Goal: Check status: Check status

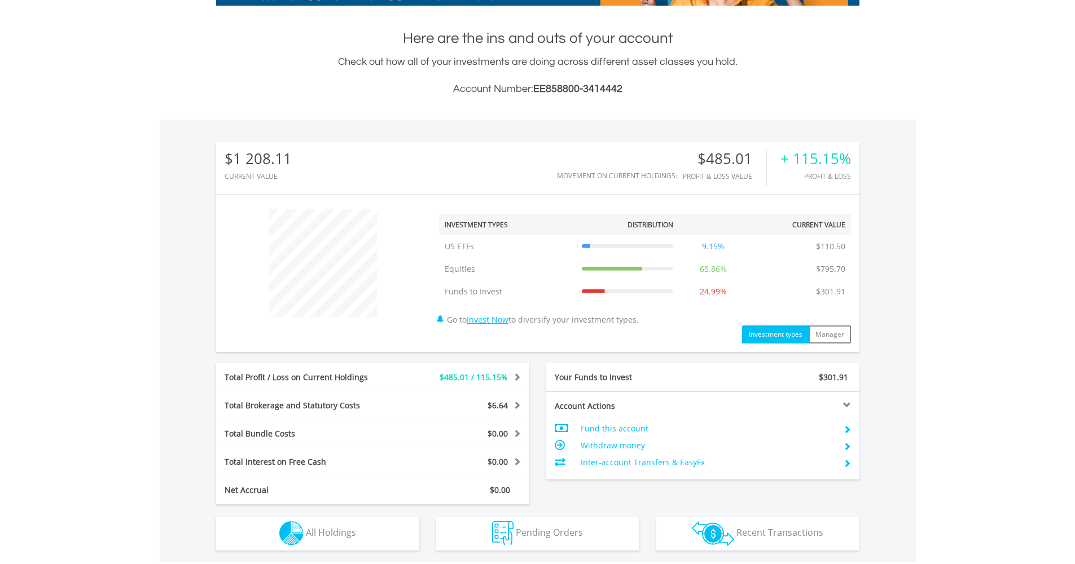
scroll to position [412, 0]
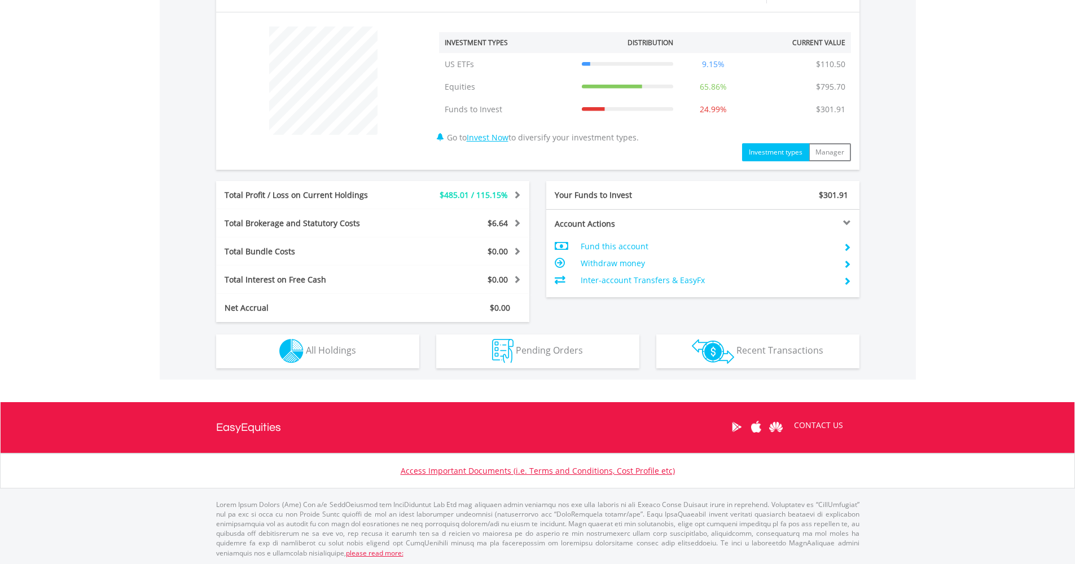
click at [594, 338] on button "Pending Orders Pending Orders" at bounding box center [537, 352] width 203 height 34
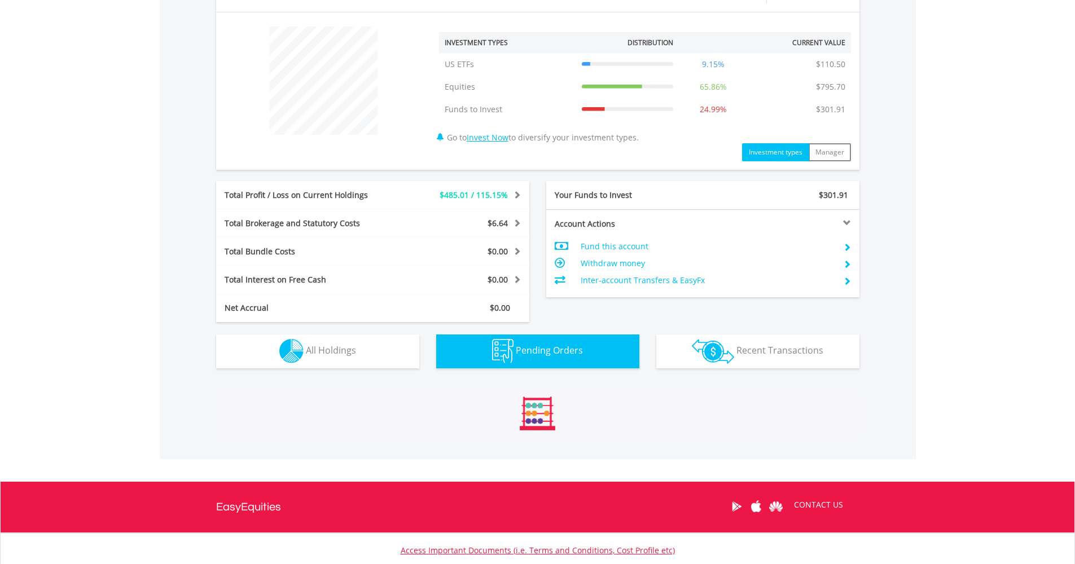
scroll to position [474, 0]
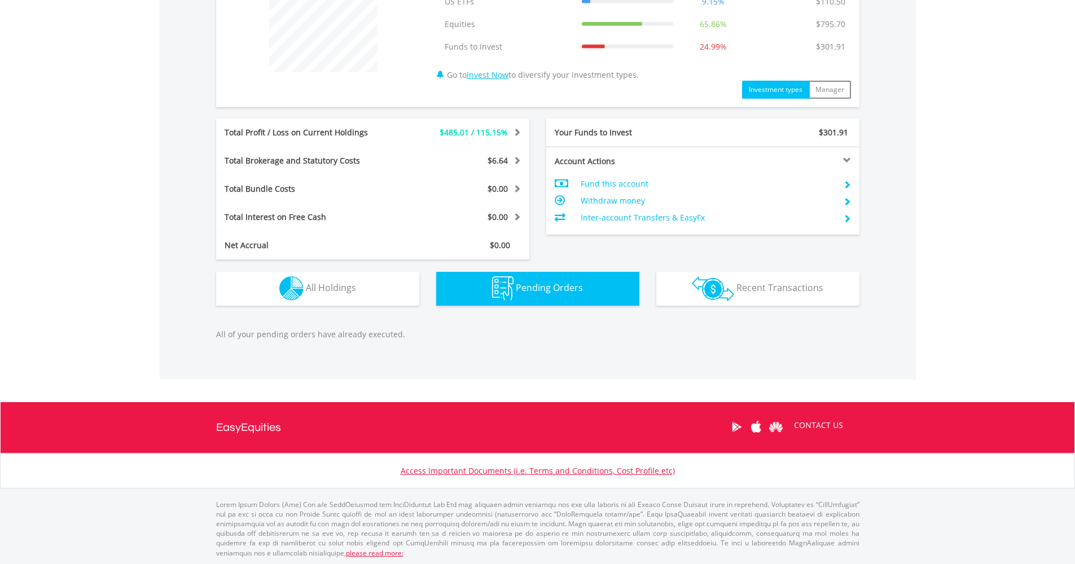
click at [250, 296] on button "Holdings All Holdings" at bounding box center [317, 289] width 203 height 34
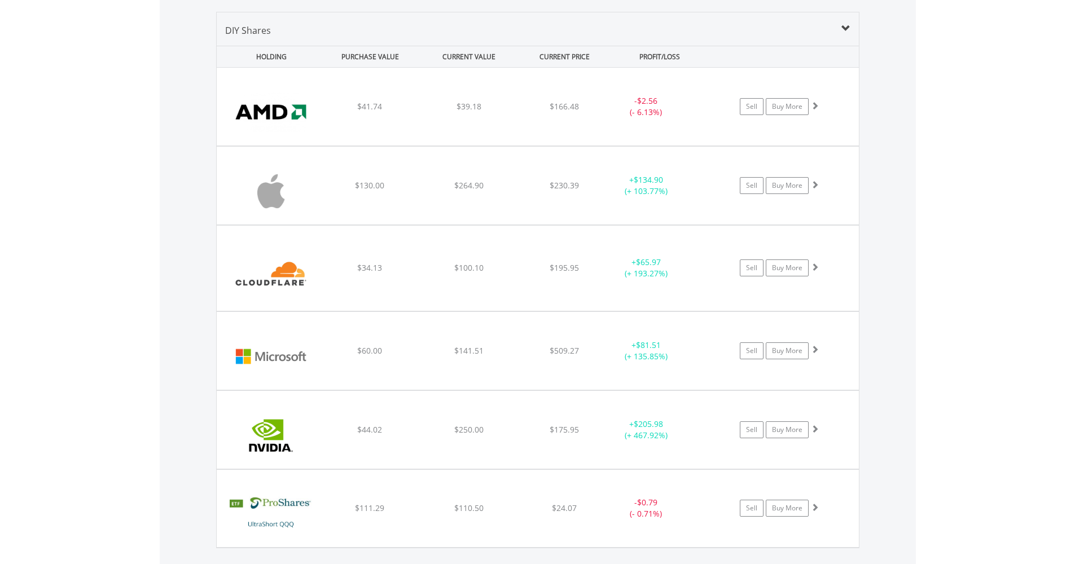
scroll to position [0, 0]
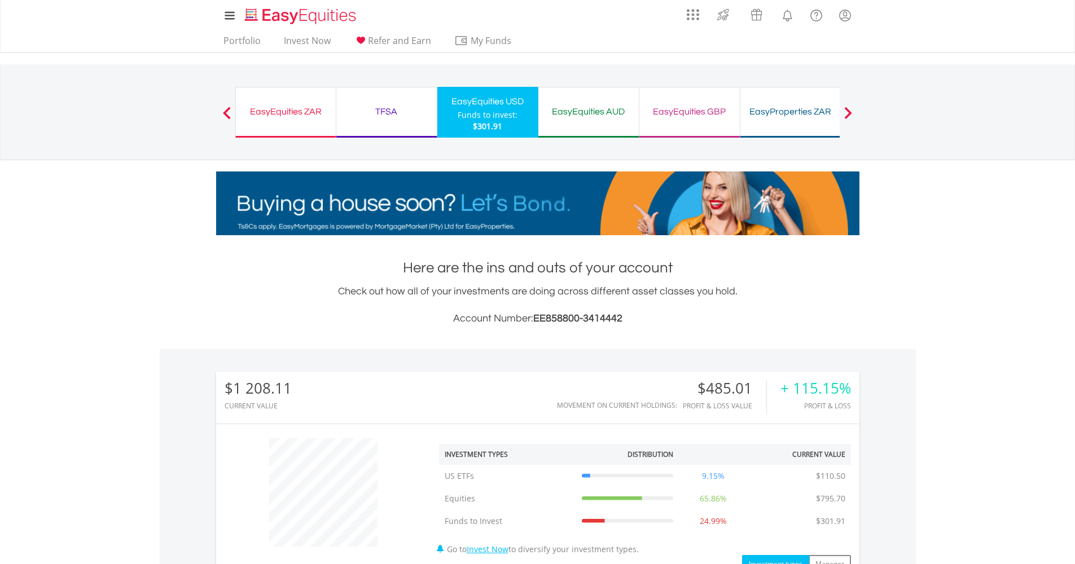
click at [373, 121] on div "TFSA Funds to invest: $301.91" at bounding box center [386, 112] width 101 height 51
click at [406, 108] on div "TFSA" at bounding box center [386, 112] width 87 height 16
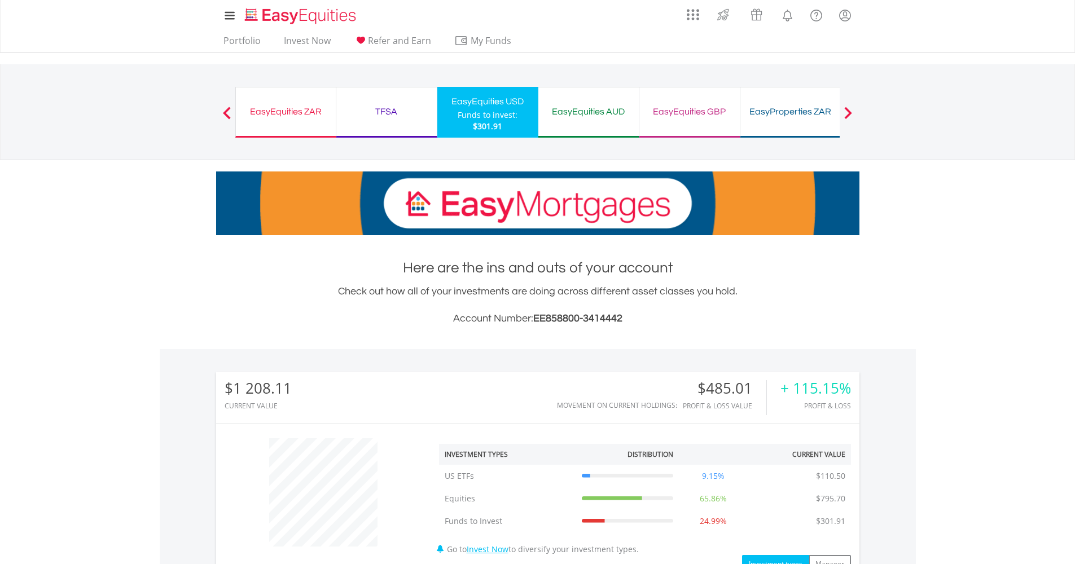
click at [386, 98] on div "TFSA Funds to invest: $301.91" at bounding box center [386, 112] width 101 height 51
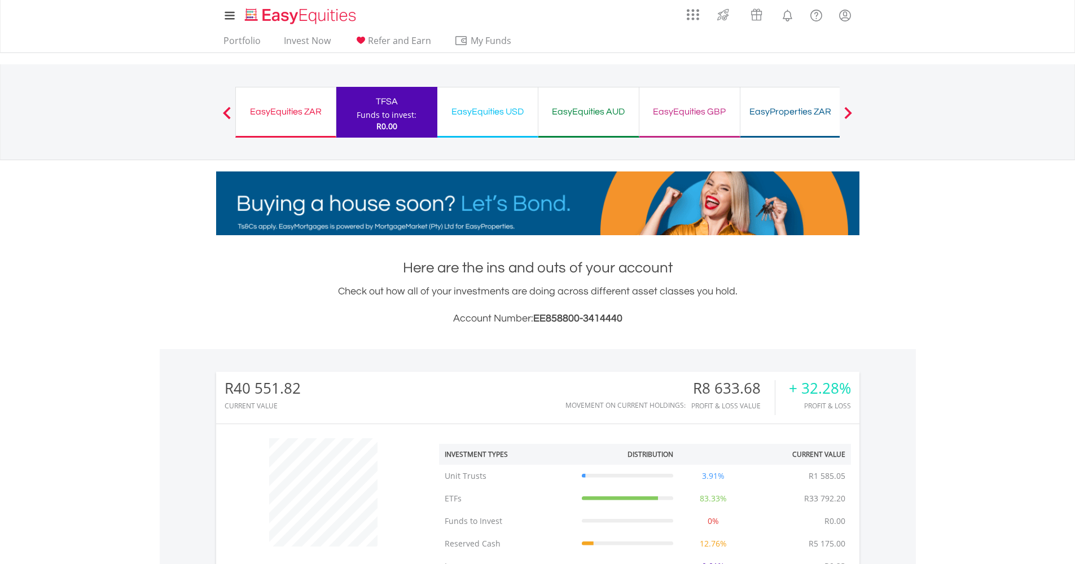
scroll to position [479, 0]
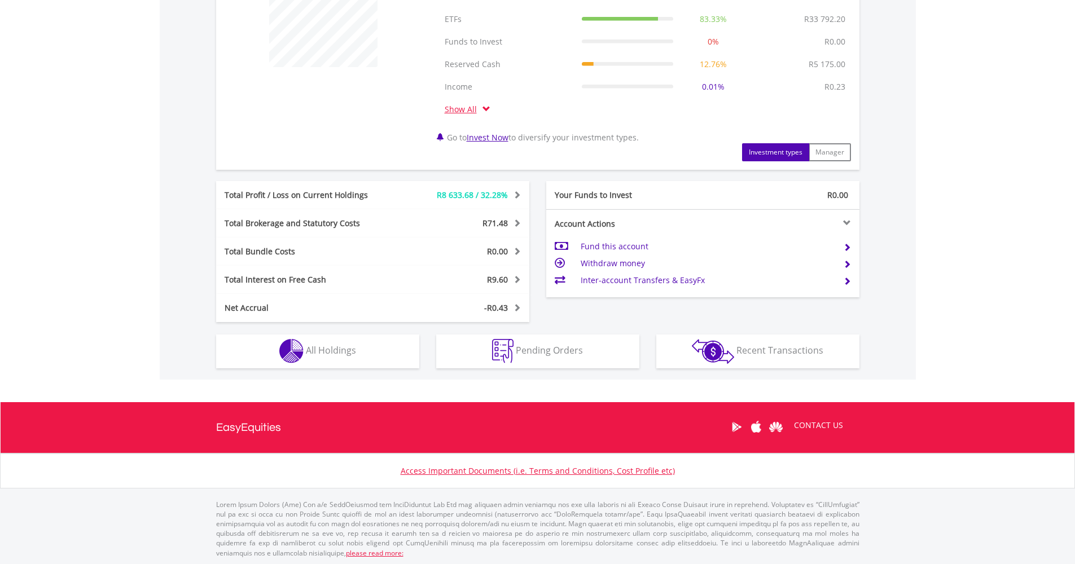
click at [320, 347] on span "All Holdings" at bounding box center [331, 350] width 50 height 12
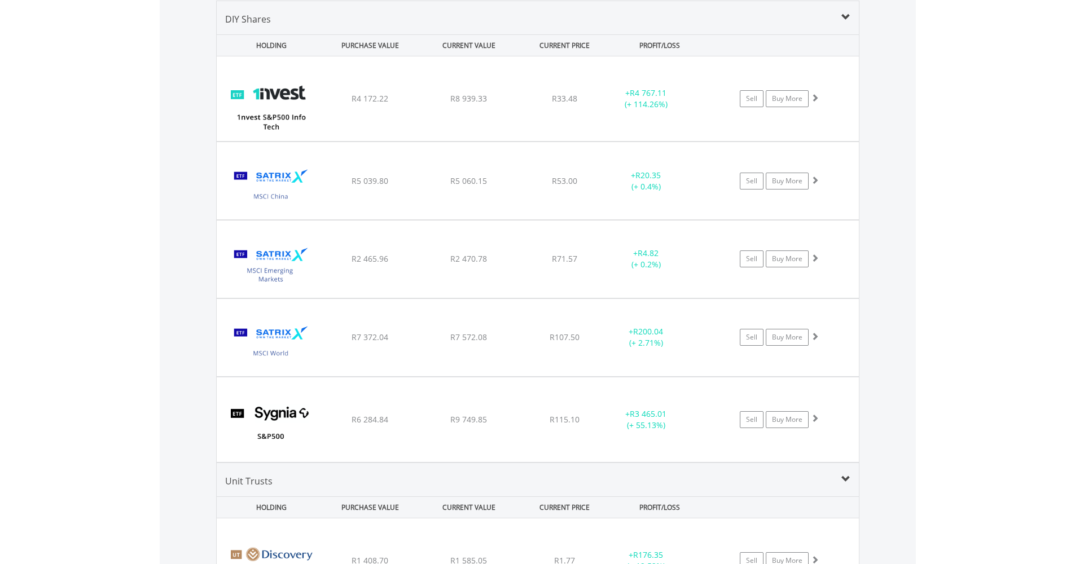
scroll to position [1115, 0]
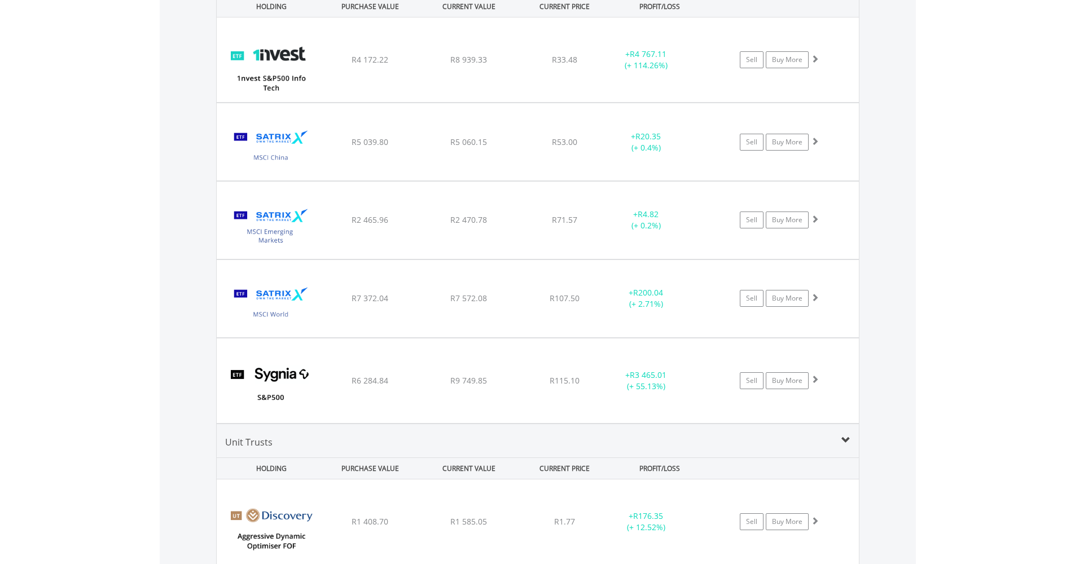
scroll to position [680, 0]
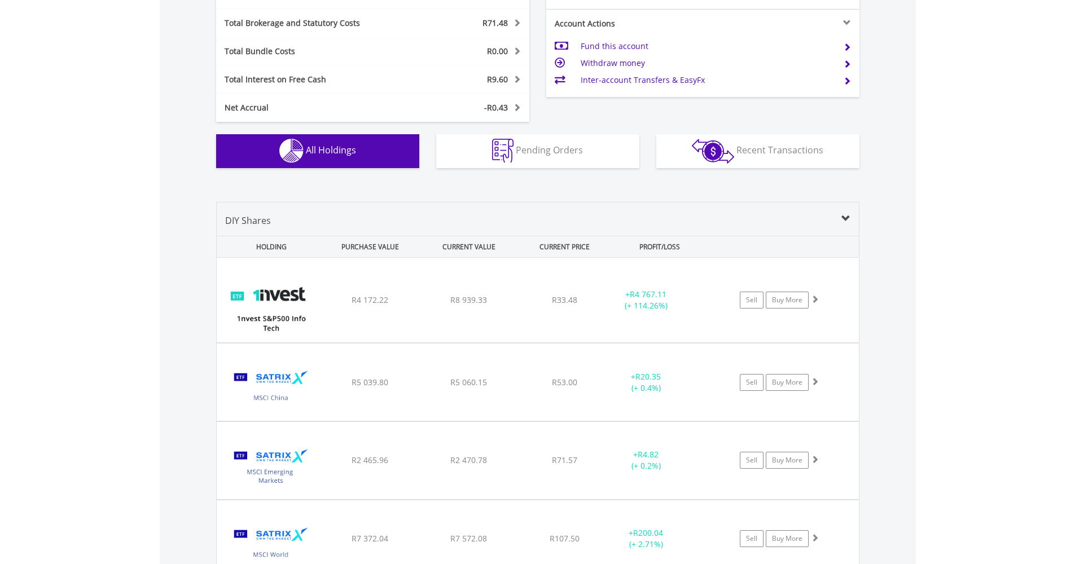
click at [543, 155] on span "Pending Orders" at bounding box center [549, 150] width 67 height 12
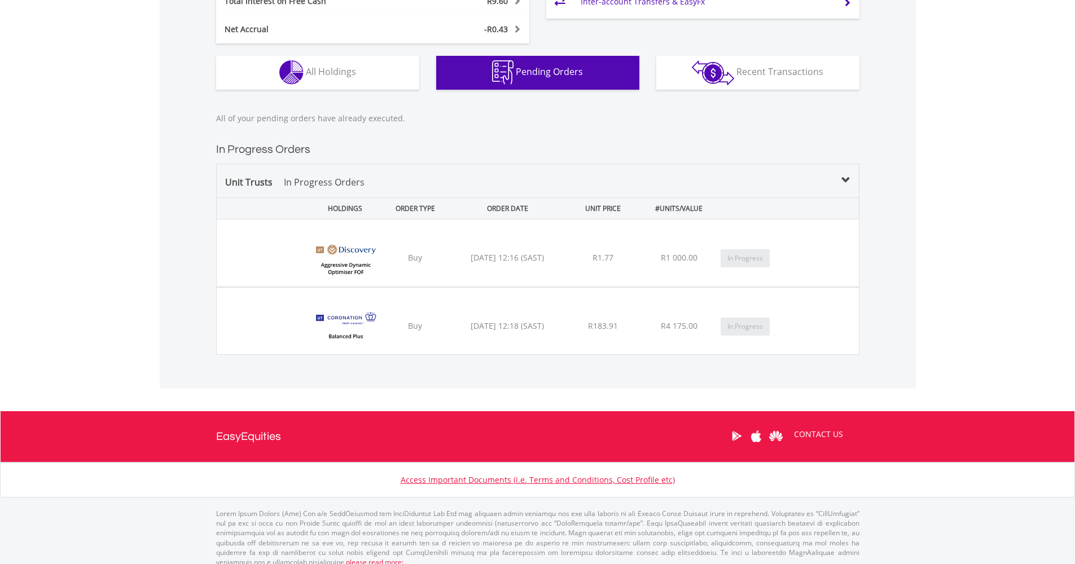
scroll to position [767, 0]
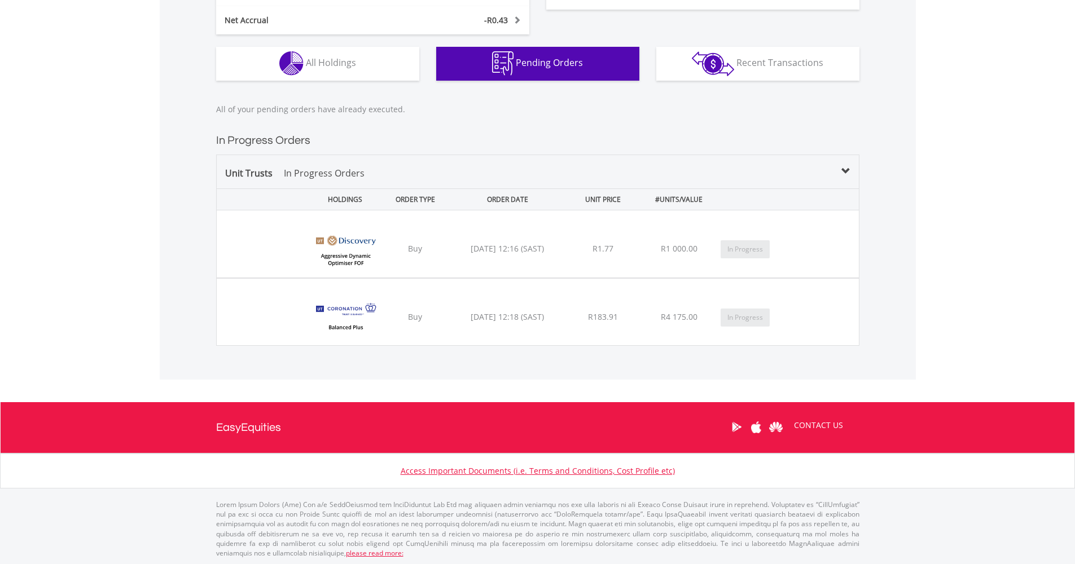
click at [322, 67] on span "All Holdings" at bounding box center [331, 62] width 50 height 12
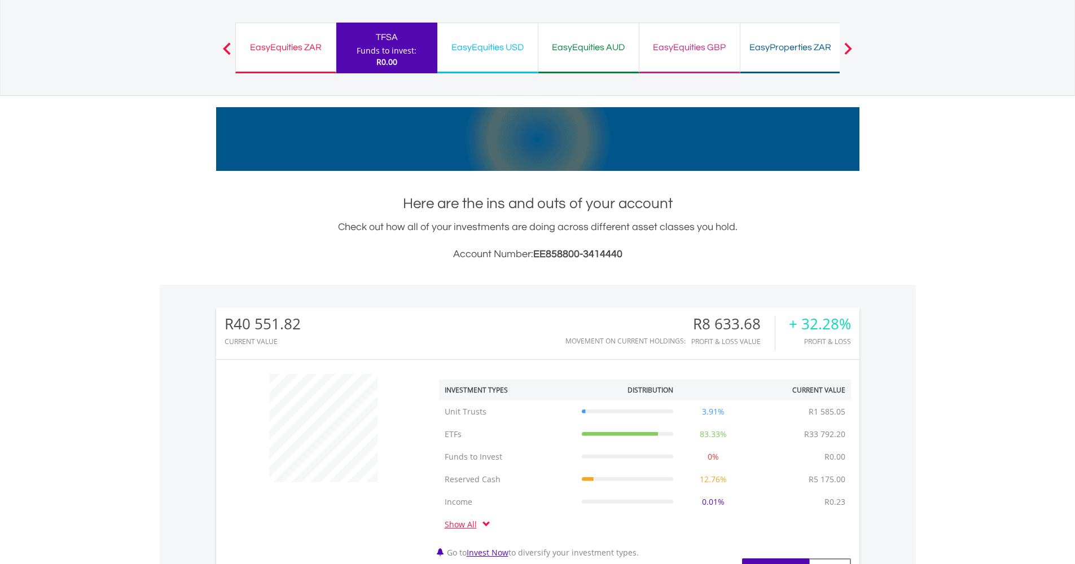
scroll to position [0, 0]
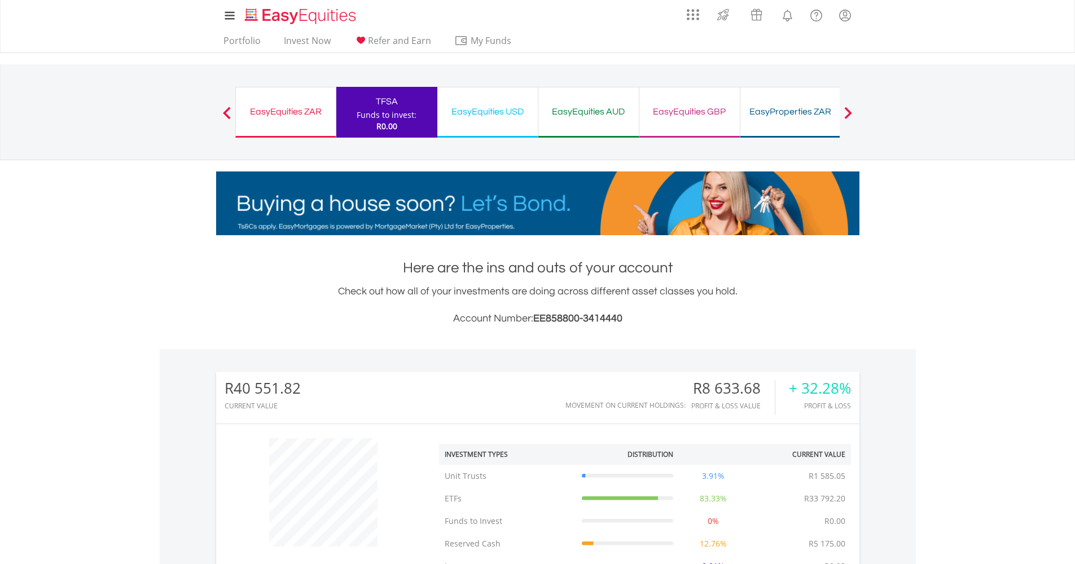
click at [228, 115] on button "Previous" at bounding box center [226, 117] width 23 height 11
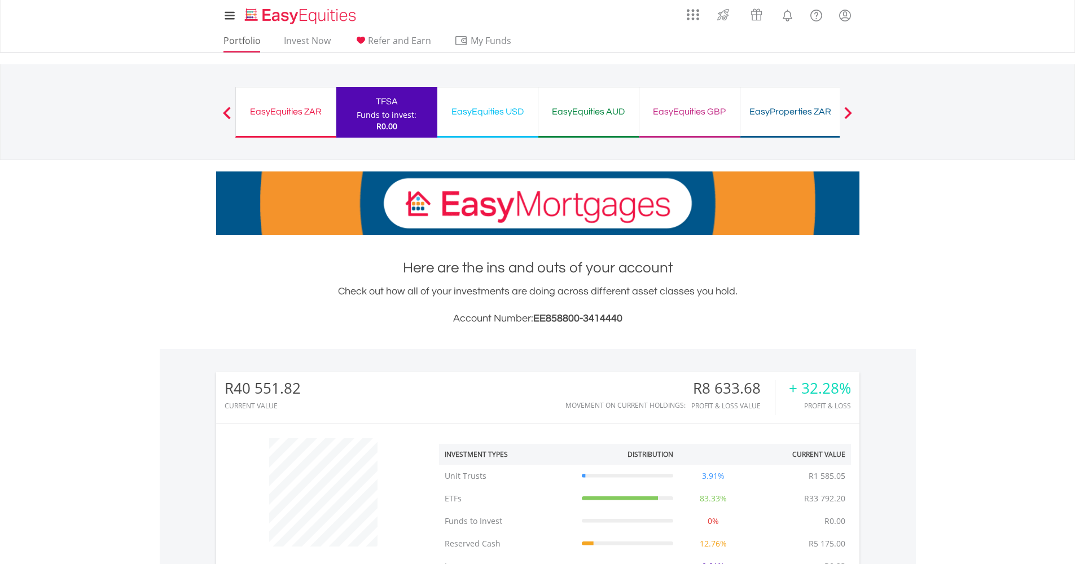
click at [253, 44] on link "Portfolio" at bounding box center [242, 43] width 46 height 17
